Goal: Contribute content

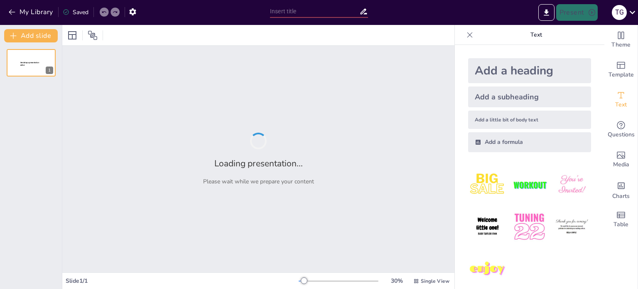
type input "DESARROLLO DE CASOS PRACTICOS"
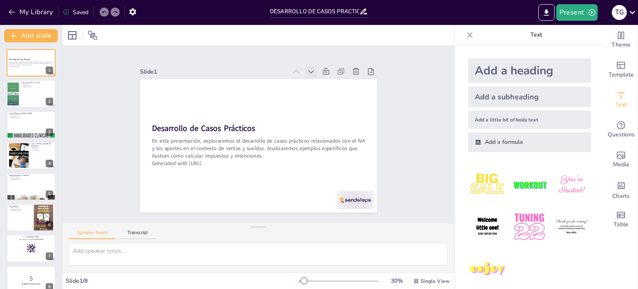
click at [330, 100] on icon at bounding box center [335, 105] width 11 height 11
click at [317, 93] on icon at bounding box center [322, 98] width 11 height 11
click at [328, 96] on icon at bounding box center [331, 98] width 7 height 5
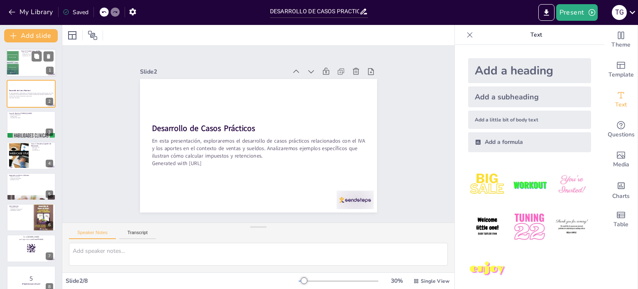
click at [24, 63] on div at bounding box center [31, 63] width 50 height 28
type textarea "La importancia del cálculo del IVA es fundamental para el cumplimiento fiscal d…"
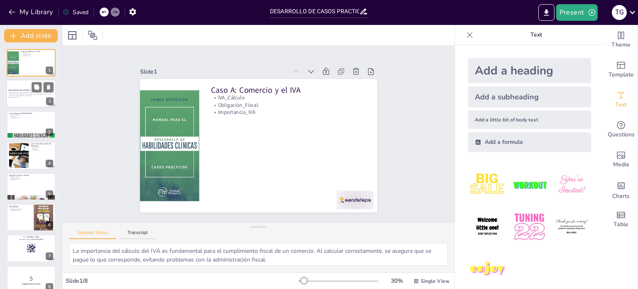
click at [23, 92] on p "En esta presentación, exploraremos el desarrollo de casos prácticos relacionado…" at bounding box center [31, 94] width 45 height 5
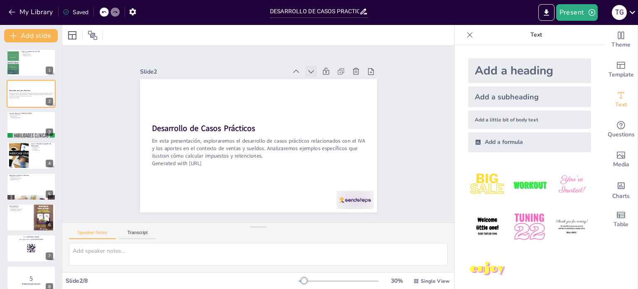
click at [323, 86] on icon at bounding box center [328, 91] width 10 height 10
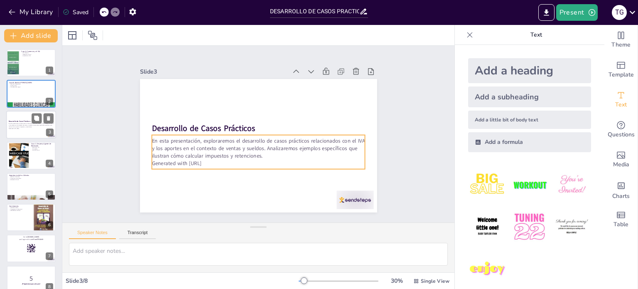
click at [22, 127] on p "Generated with [URL]" at bounding box center [31, 128] width 45 height 2
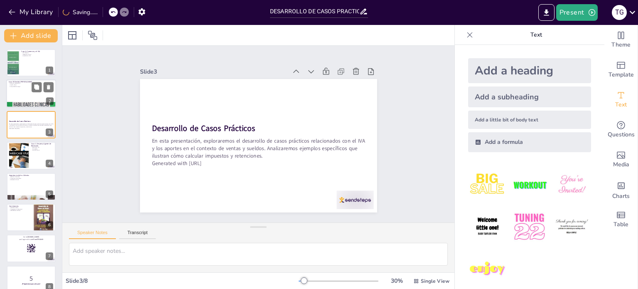
click at [24, 94] on div at bounding box center [31, 94] width 50 height 28
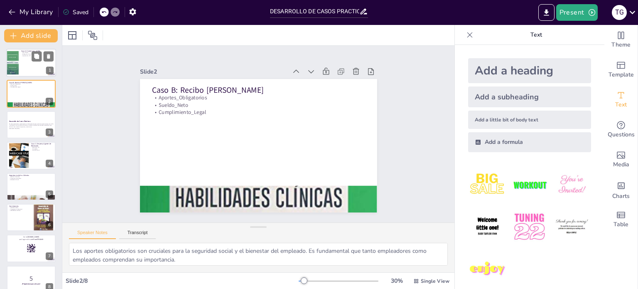
click at [19, 66] on div at bounding box center [31, 63] width 50 height 28
type textarea "La importancia del cálculo del IVA es fundamental para el cumplimiento fiscal d…"
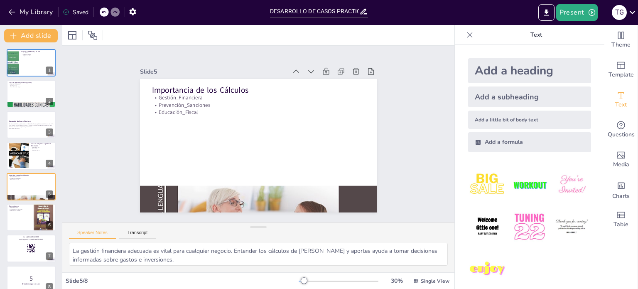
type textarea "La aplicación real de los conceptos fiscales es fundamental para la comprensión…"
